Goal: Check status: Check status

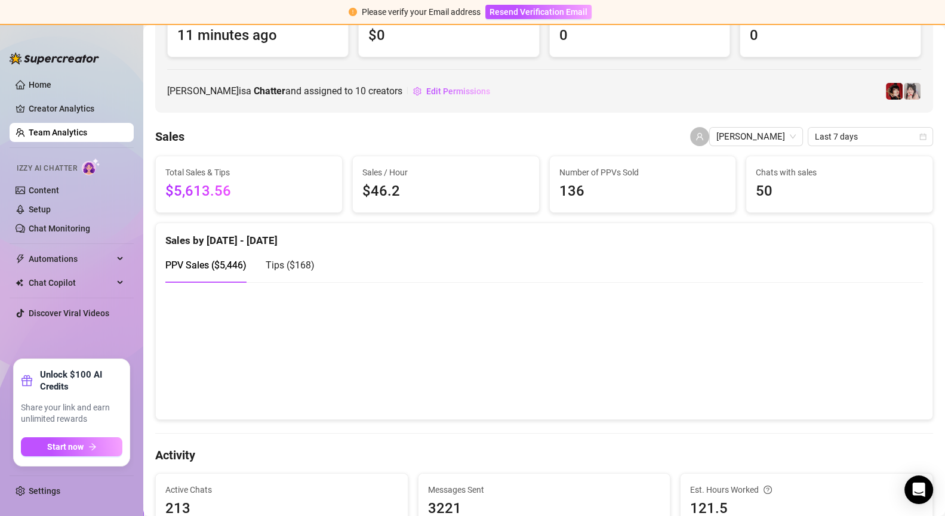
scroll to position [129, 0]
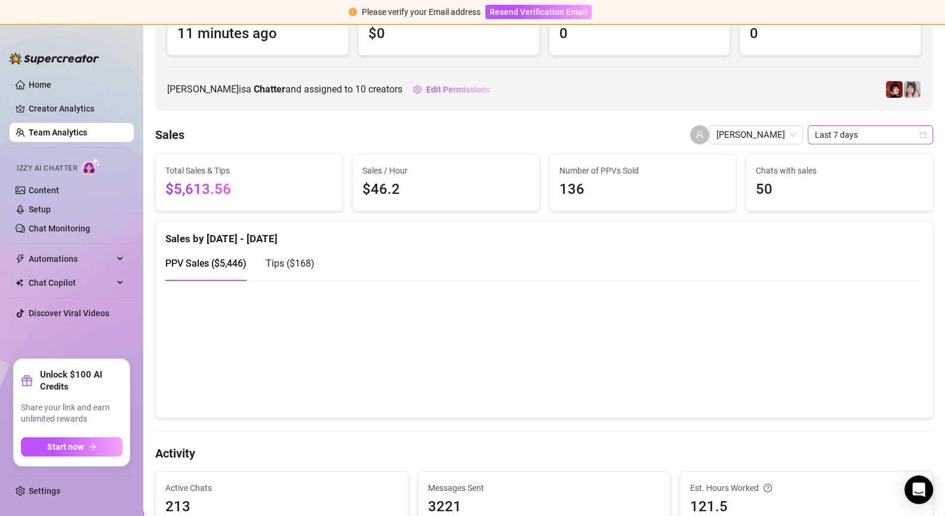
click at [843, 139] on span "Last 7 days" at bounding box center [869, 135] width 111 height 18
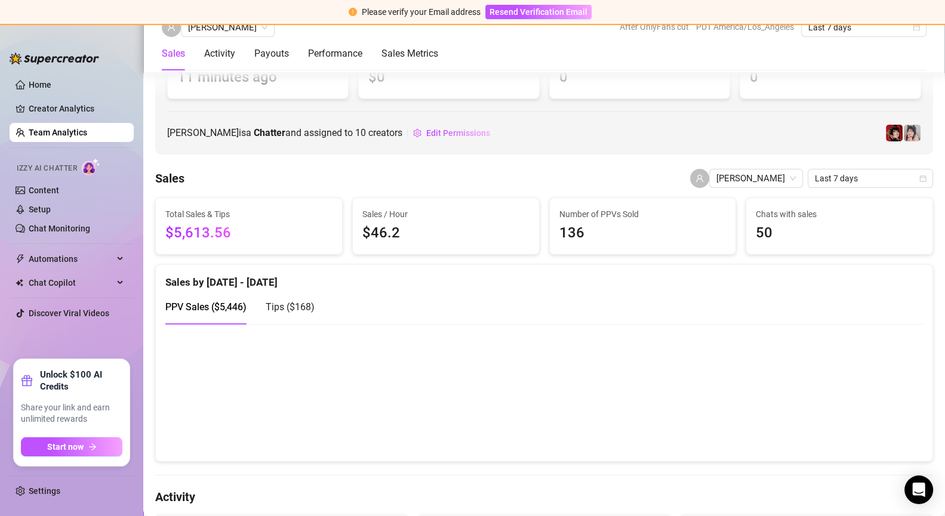
scroll to position [0, 0]
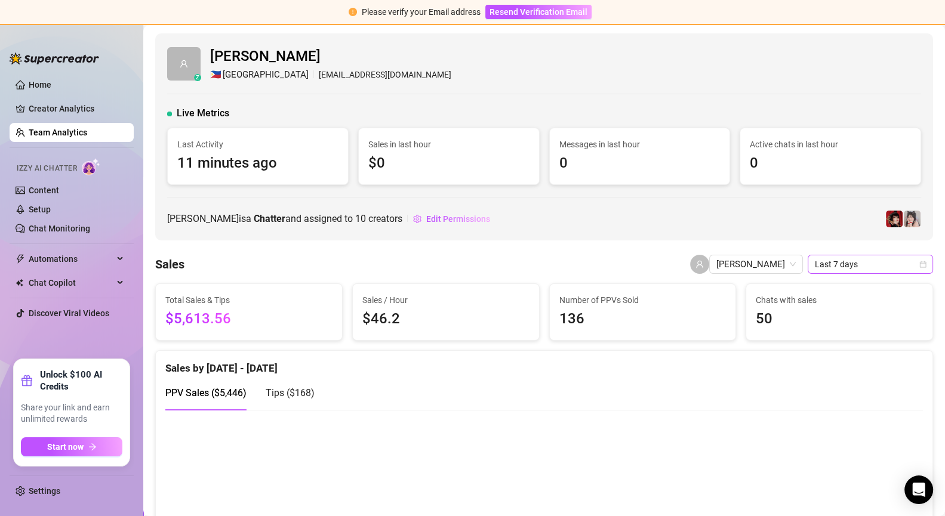
click at [825, 267] on span "Last 7 days" at bounding box center [869, 264] width 111 height 18
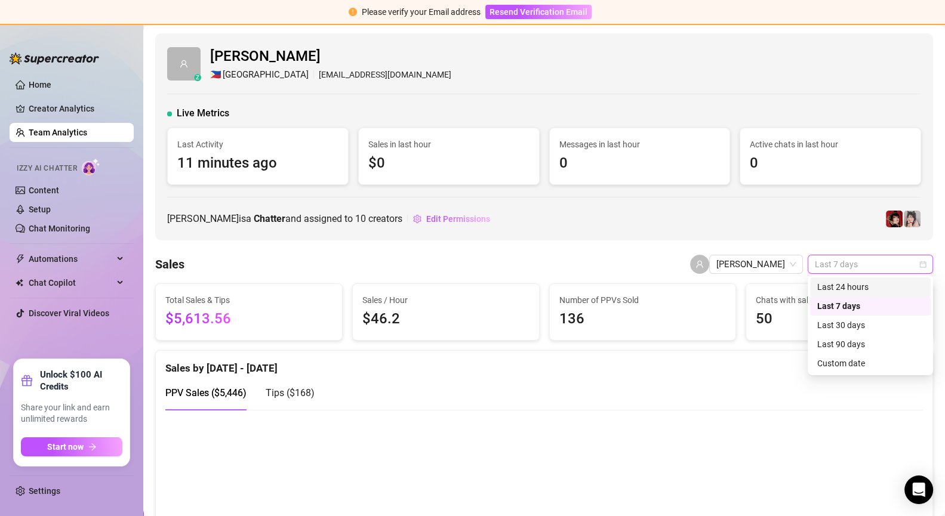
click at [828, 284] on div "Last 24 hours" at bounding box center [870, 286] width 106 height 13
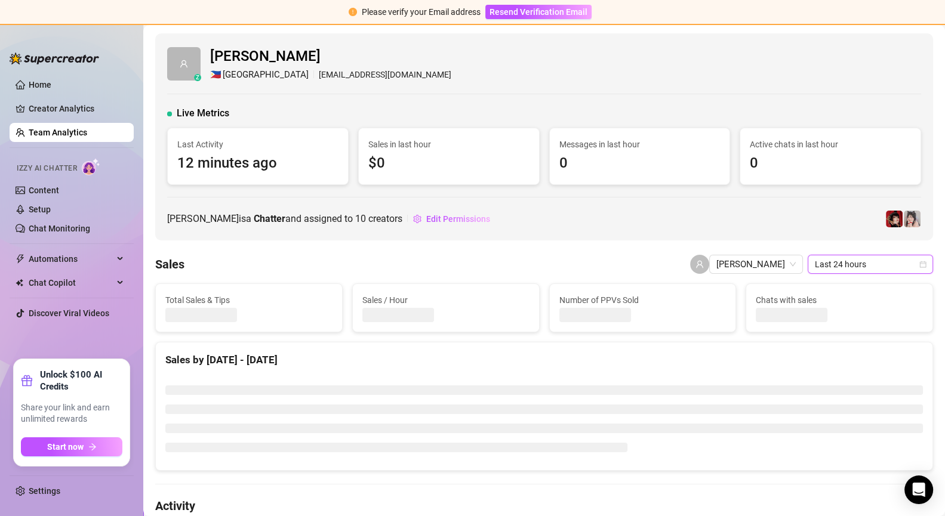
click at [834, 267] on span "Last 24 hours" at bounding box center [869, 264] width 111 height 18
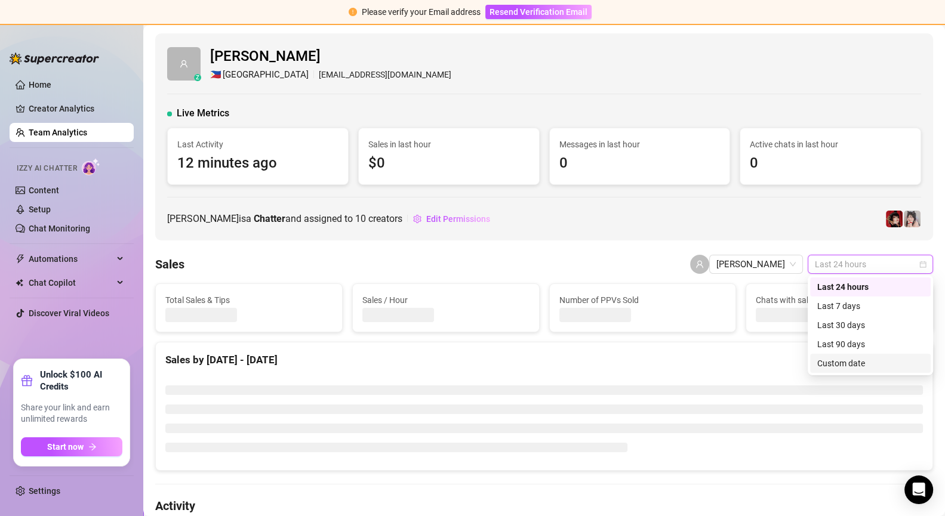
click at [849, 357] on div "Custom date" at bounding box center [870, 363] width 106 height 13
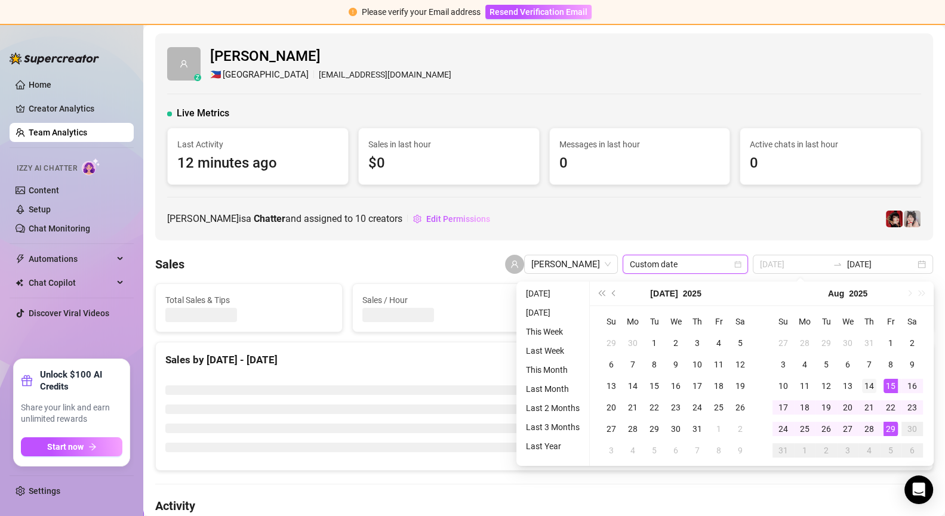
type input "[DATE]"
click at [874, 387] on div "14" at bounding box center [869, 386] width 14 height 14
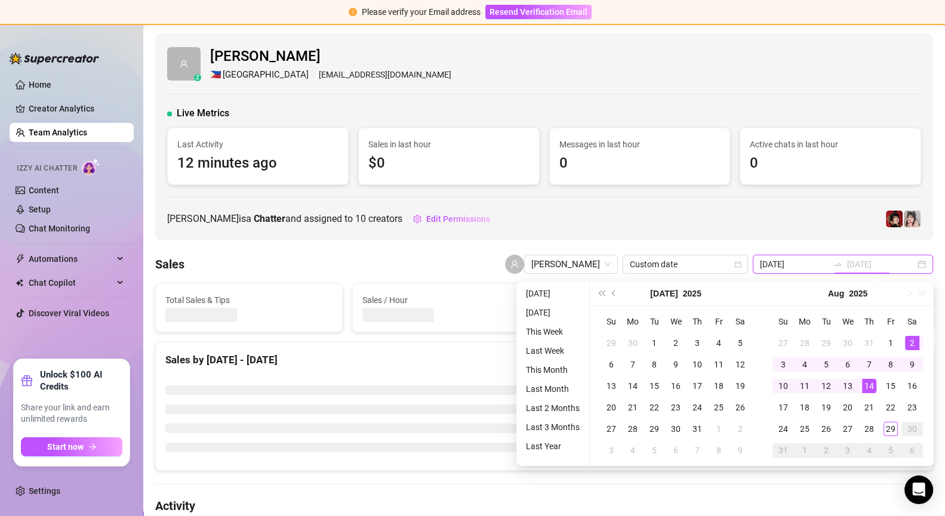
type input "[DATE]"
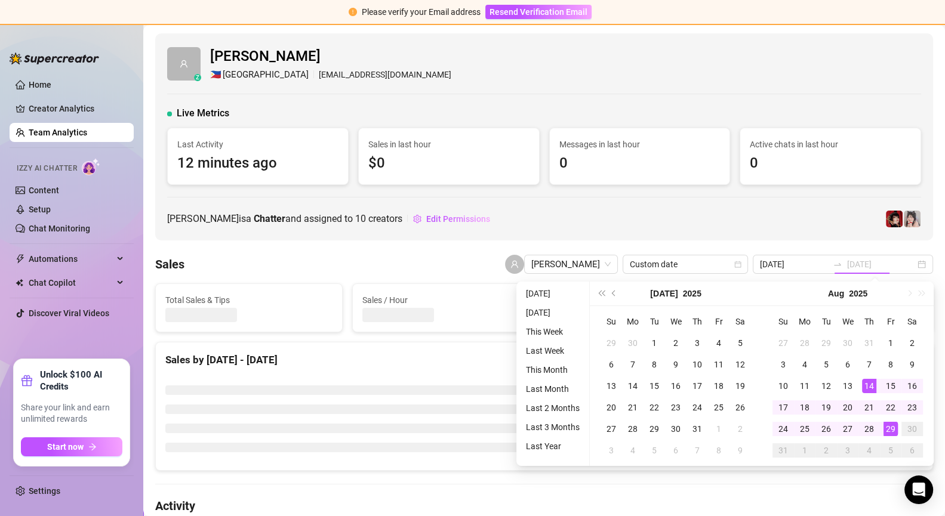
click at [897, 429] on td "29" at bounding box center [890, 428] width 21 height 21
type input "[DATE]"
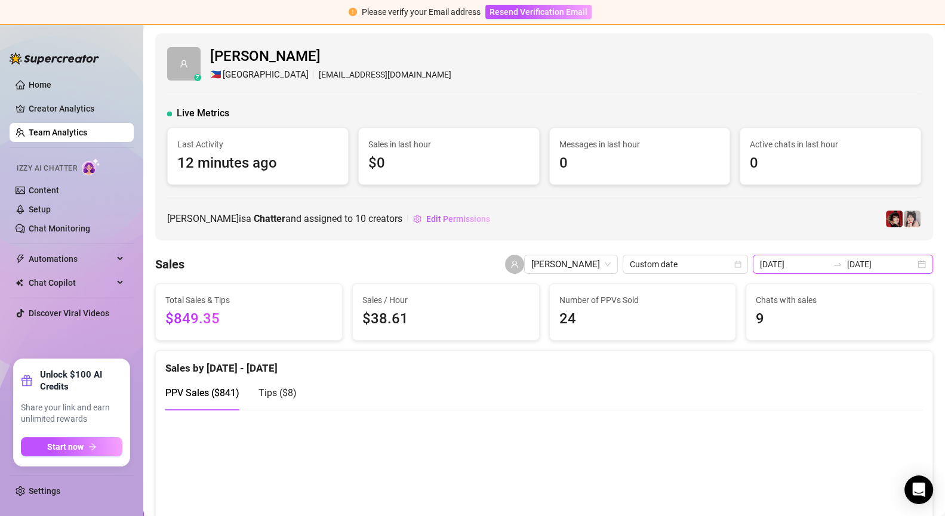
click at [891, 261] on input "[DATE]" at bounding box center [881, 264] width 68 height 13
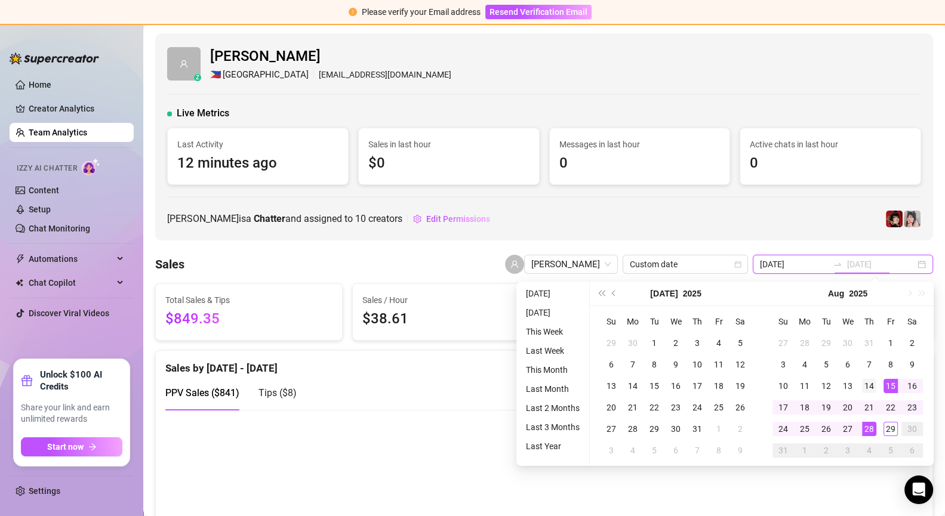
type input "[DATE]"
click at [869, 390] on div "14" at bounding box center [869, 386] width 14 height 14
type input "[DATE]"
click at [894, 430] on div "29" at bounding box center [890, 429] width 14 height 14
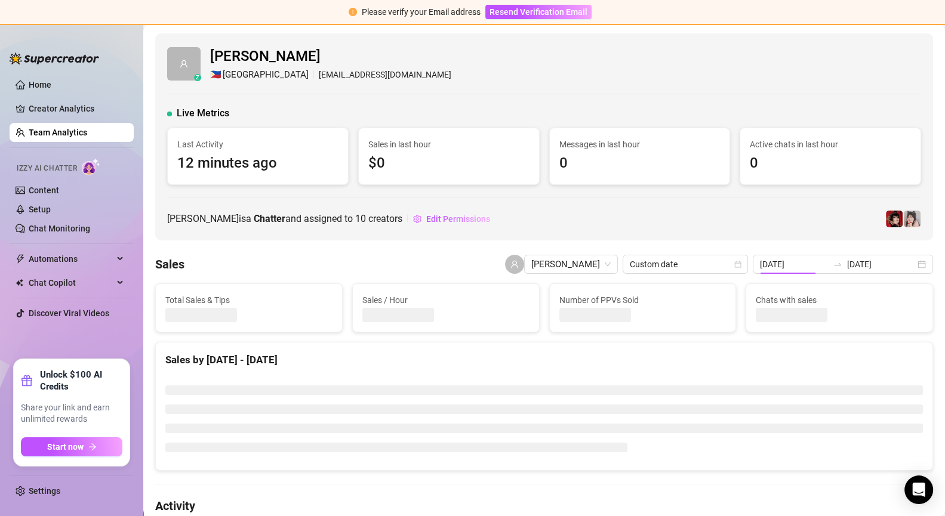
type input "[DATE]"
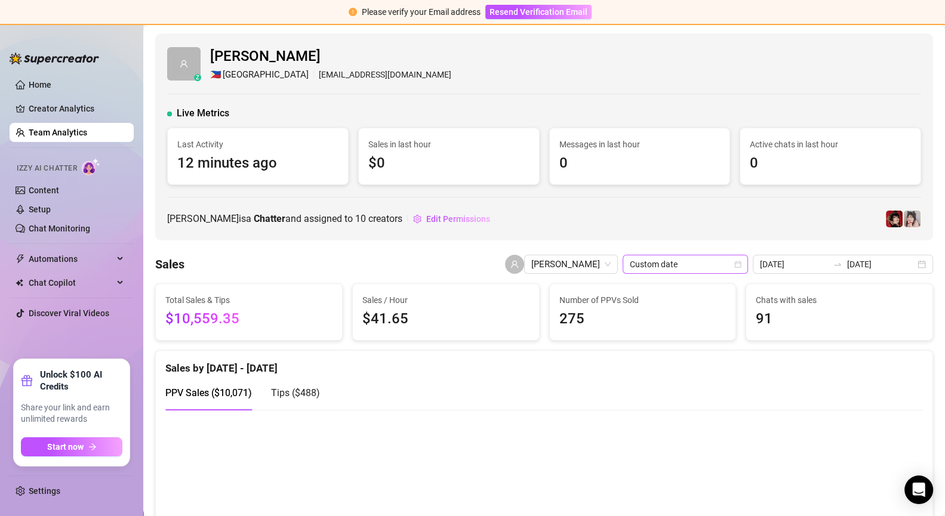
click at [707, 258] on span "Custom date" at bounding box center [684, 264] width 111 height 18
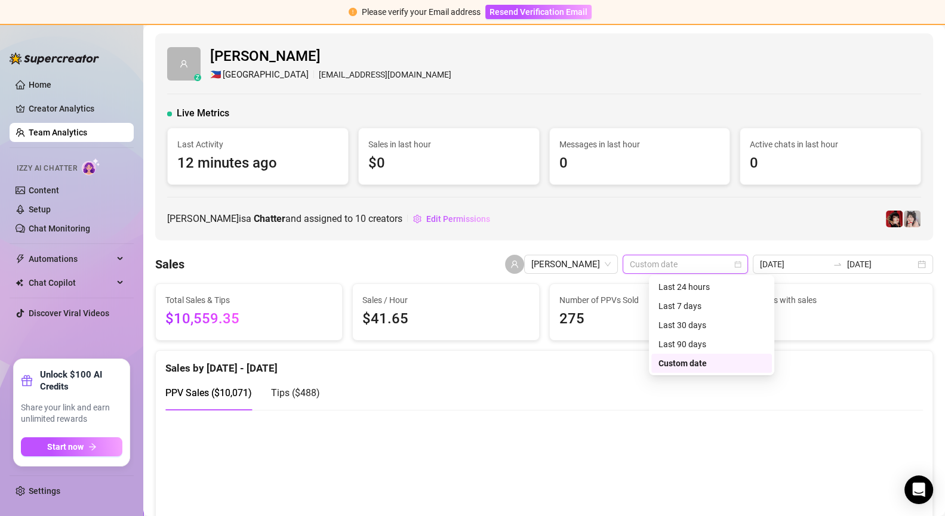
click at [738, 226] on div "[PERSON_NAME] is a Chatter and assigned to 10 creators Edit Permissions" at bounding box center [544, 218] width 754 height 19
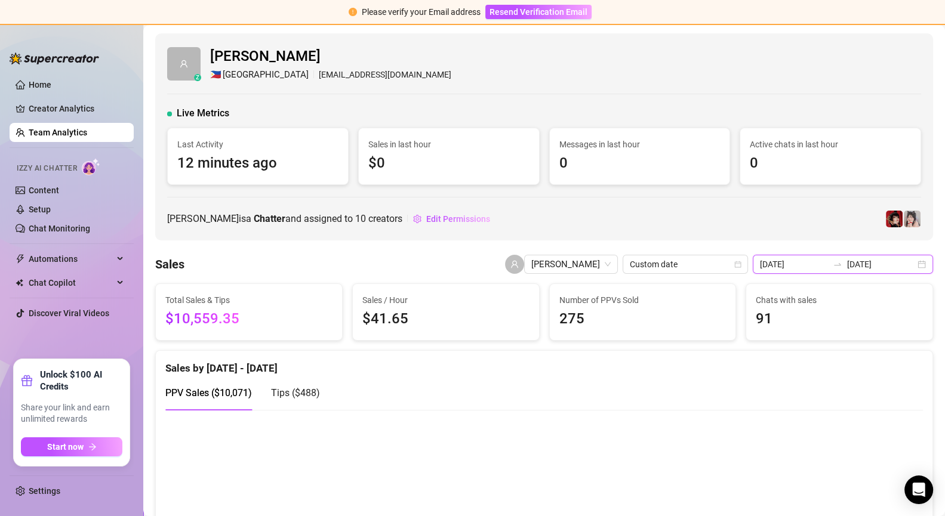
click at [828, 258] on input "[DATE]" at bounding box center [794, 264] width 68 height 13
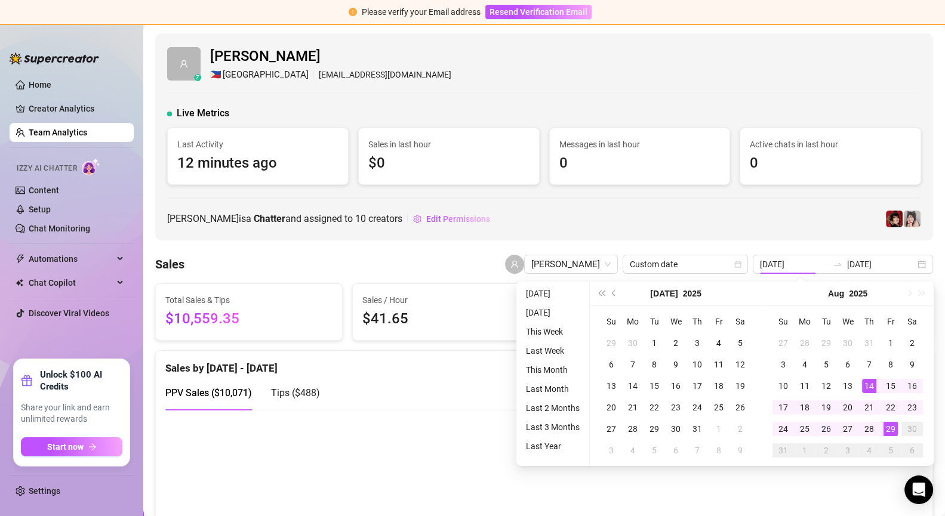
click at [748, 226] on div "[PERSON_NAME] is a Chatter and assigned to 10 creators Edit Permissions" at bounding box center [544, 218] width 754 height 19
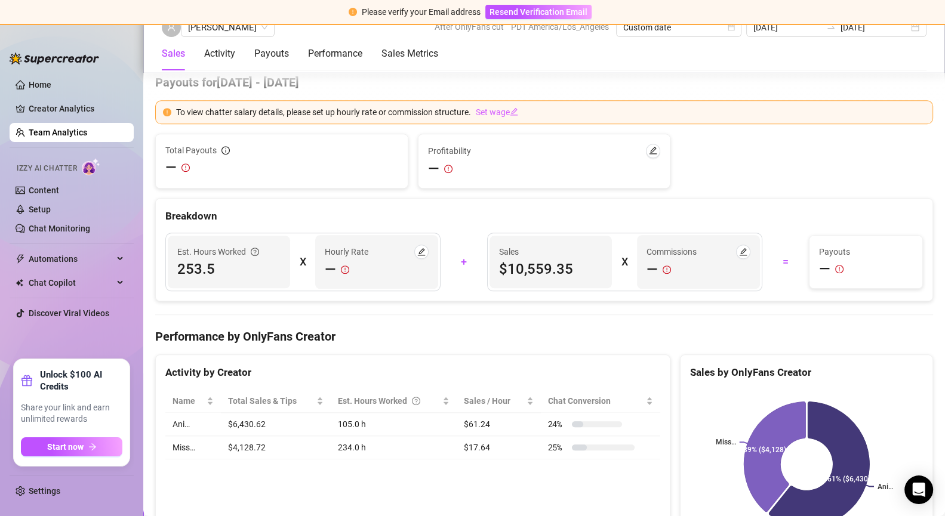
scroll to position [1316, 0]
